Goal: Navigation & Orientation: Find specific page/section

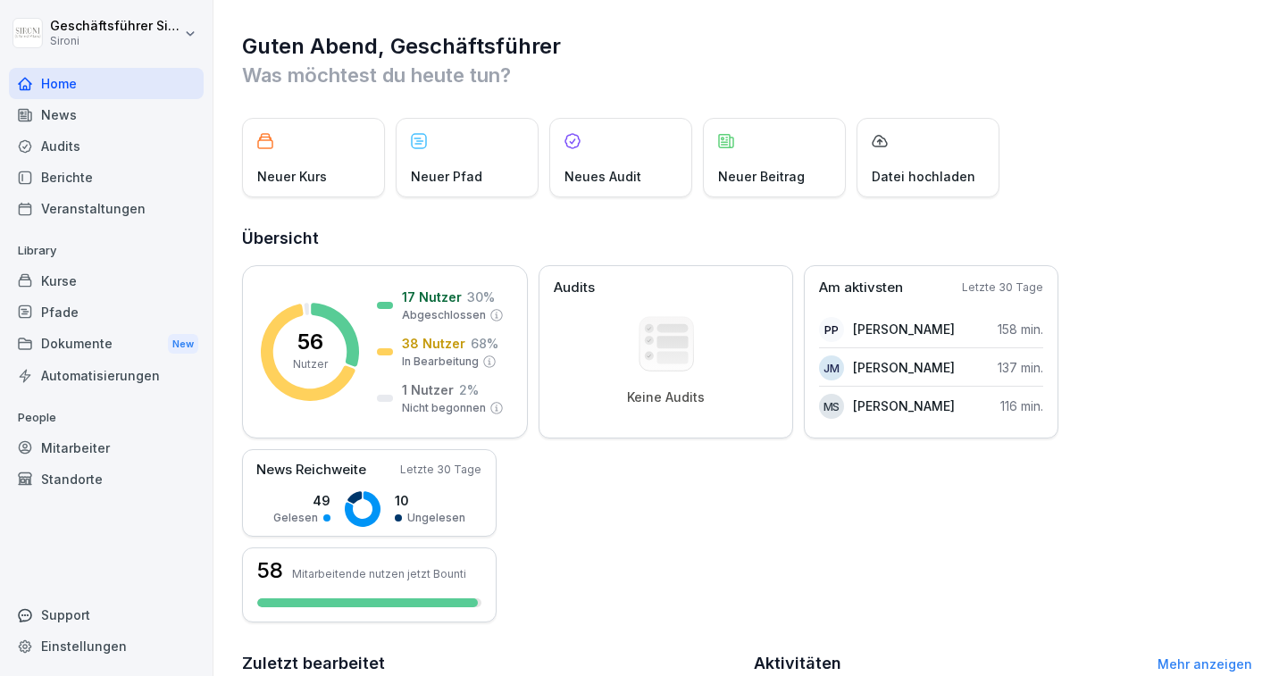
click at [75, 289] on div "Kurse" at bounding box center [106, 280] width 195 height 31
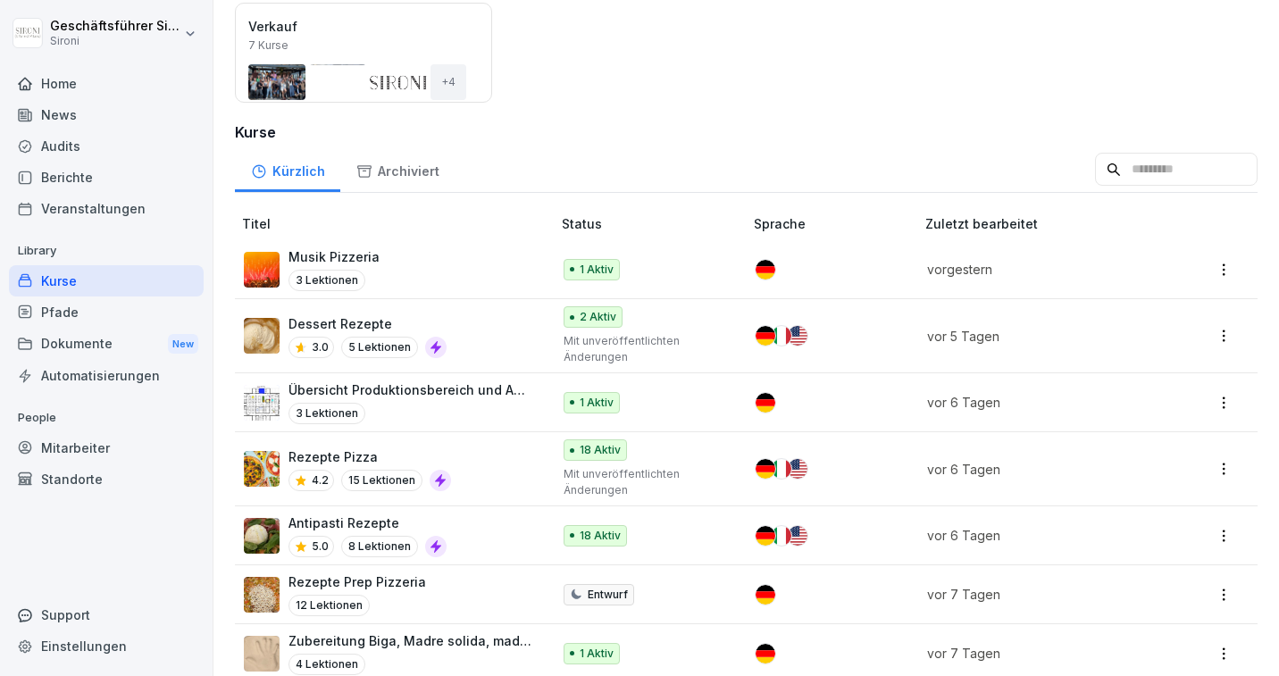
scroll to position [370, 0]
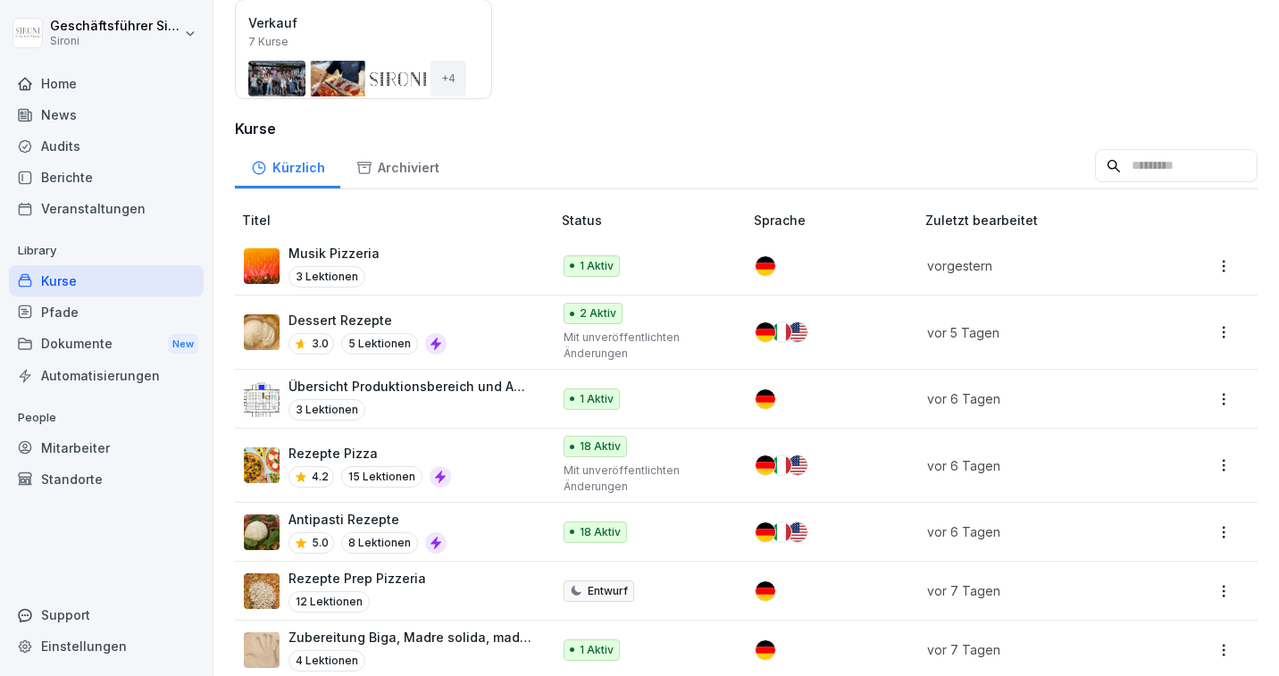
click at [320, 447] on p "Rezepte Pizza" at bounding box center [369, 453] width 163 height 19
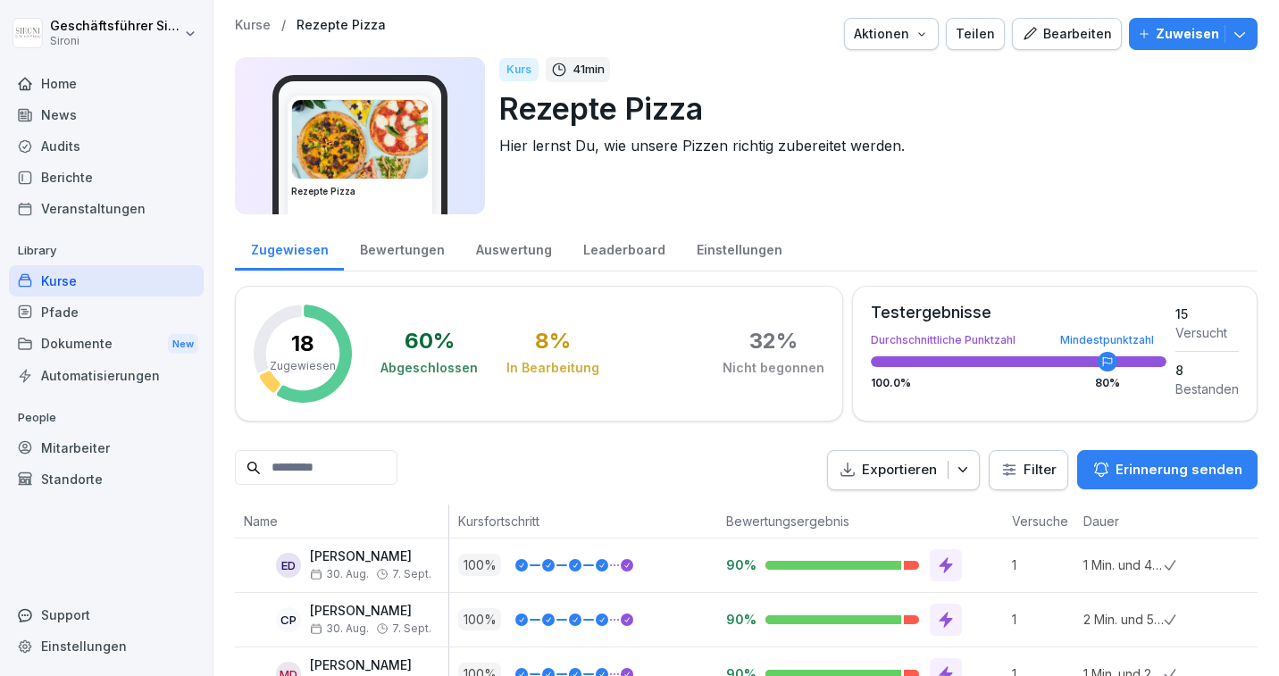
click at [390, 230] on div "Bewertungen" at bounding box center [402, 248] width 116 height 46
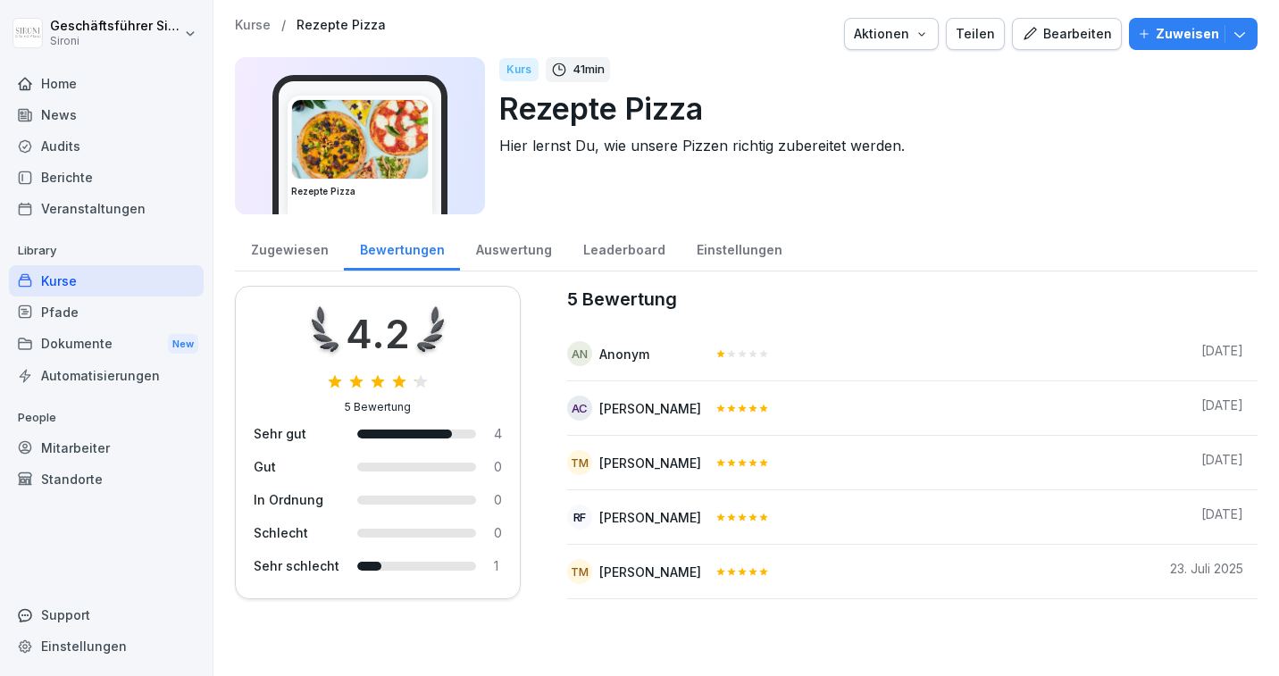
click at [494, 253] on div "Auswertung" at bounding box center [513, 248] width 107 height 46
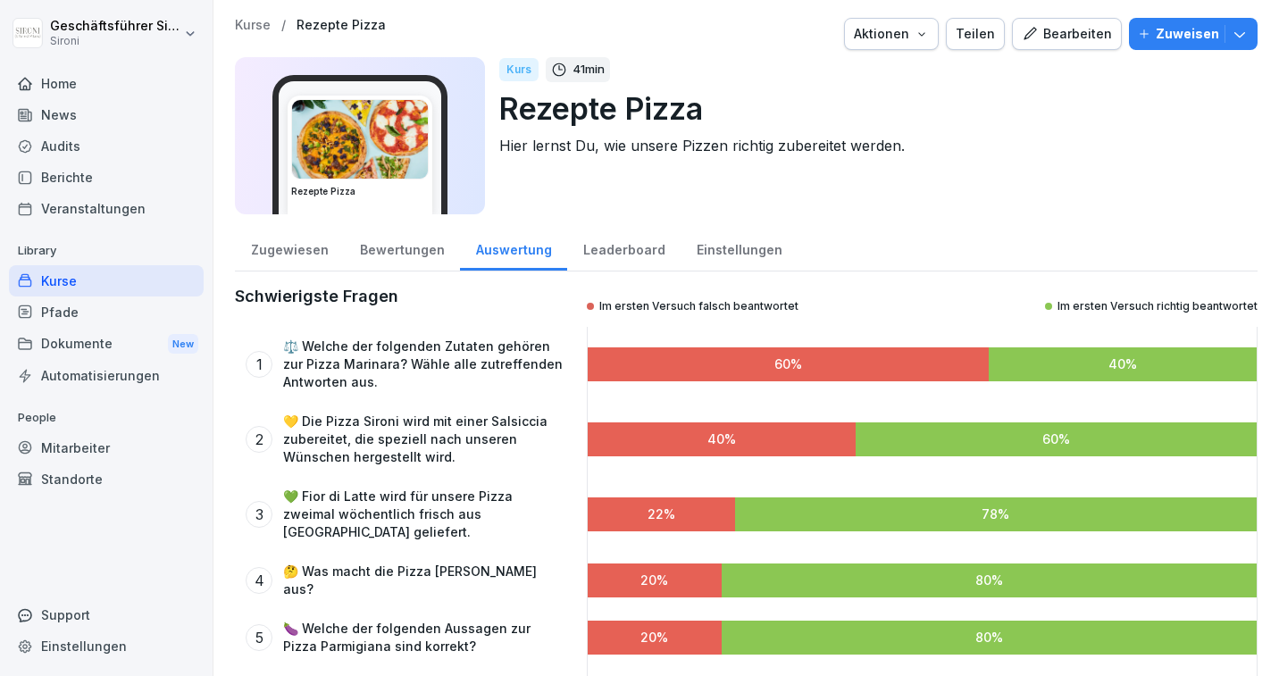
click at [400, 253] on div "Bewertungen" at bounding box center [402, 248] width 116 height 46
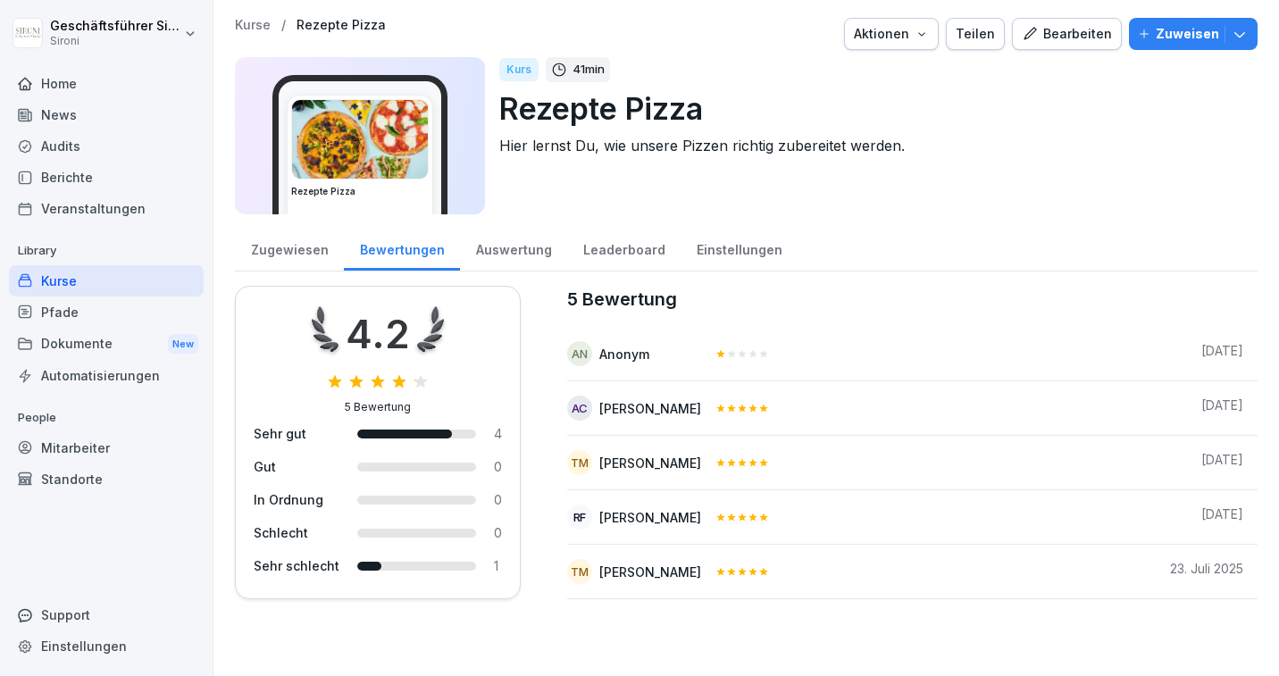
click at [51, 288] on div "Kurse" at bounding box center [106, 280] width 195 height 31
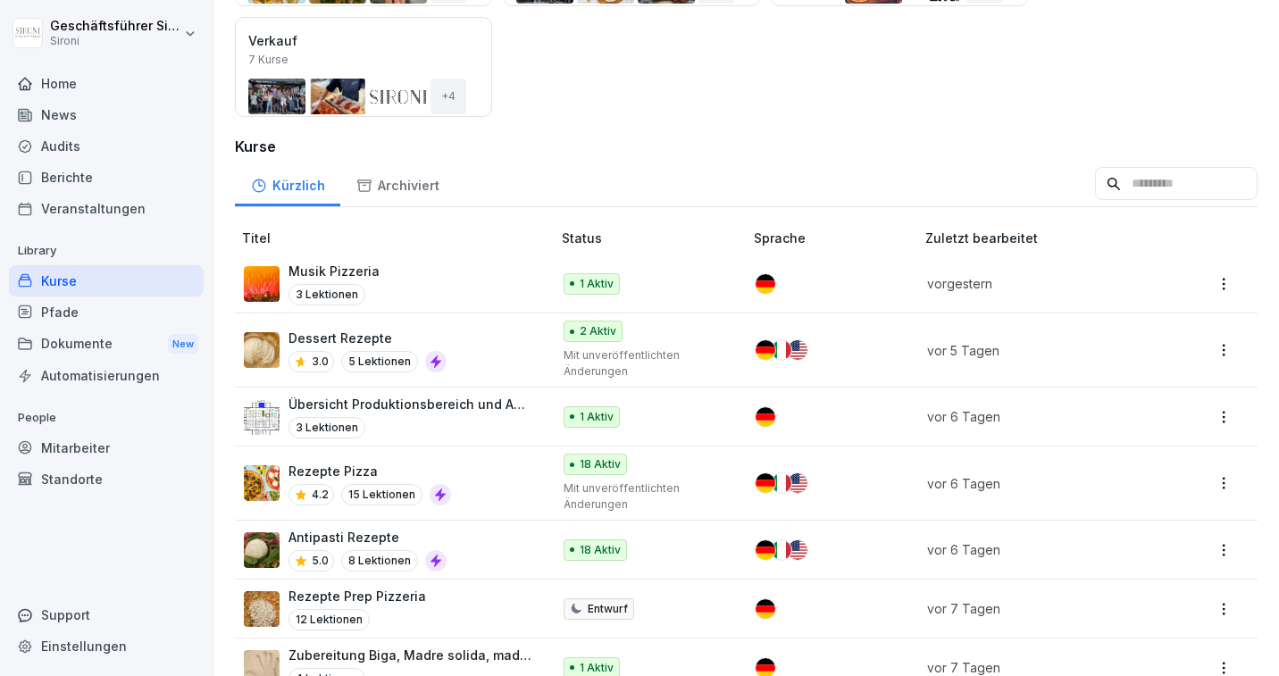
scroll to position [356, 0]
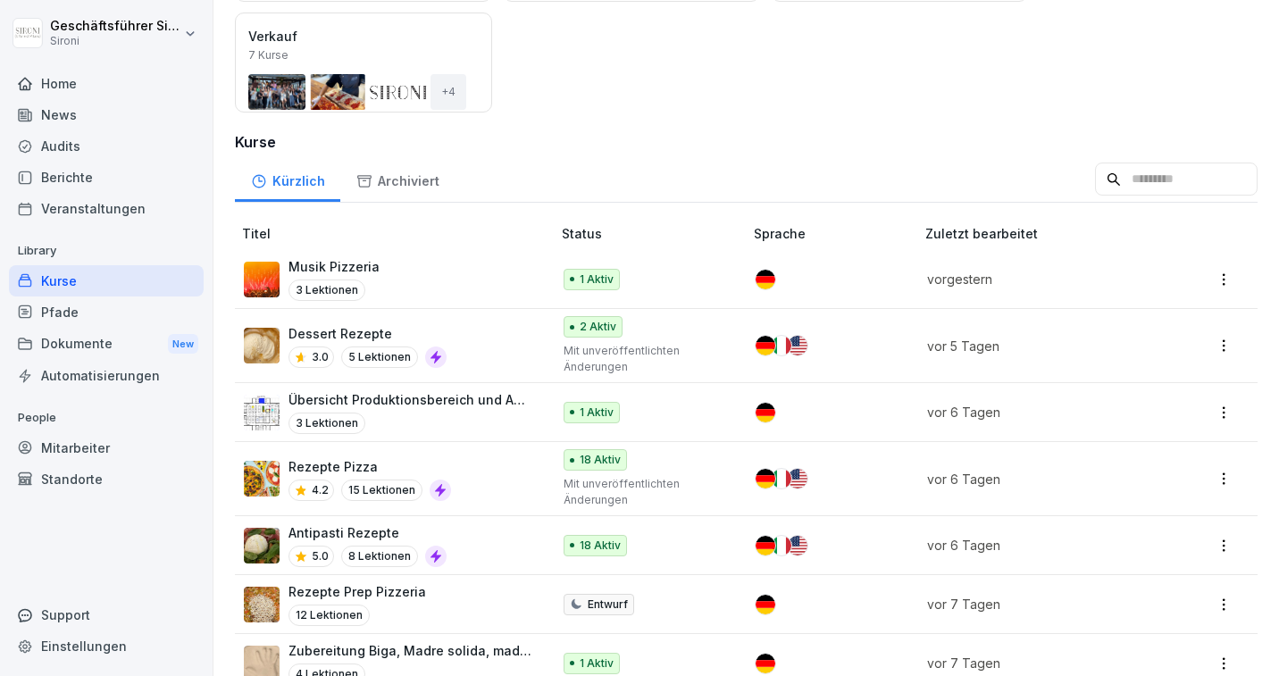
click at [355, 526] on p "Antipasti Rezepte" at bounding box center [367, 532] width 158 height 19
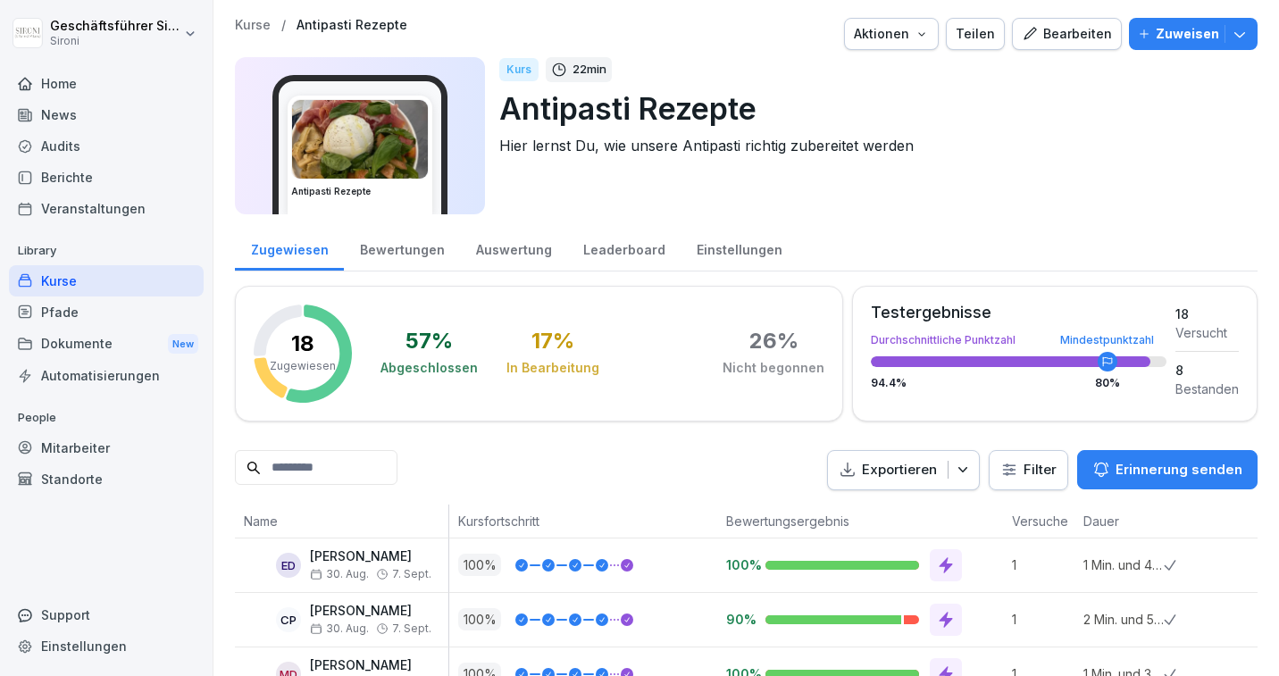
click at [382, 255] on div "Bewertungen" at bounding box center [402, 248] width 116 height 46
